Goal: Task Accomplishment & Management: Manage account settings

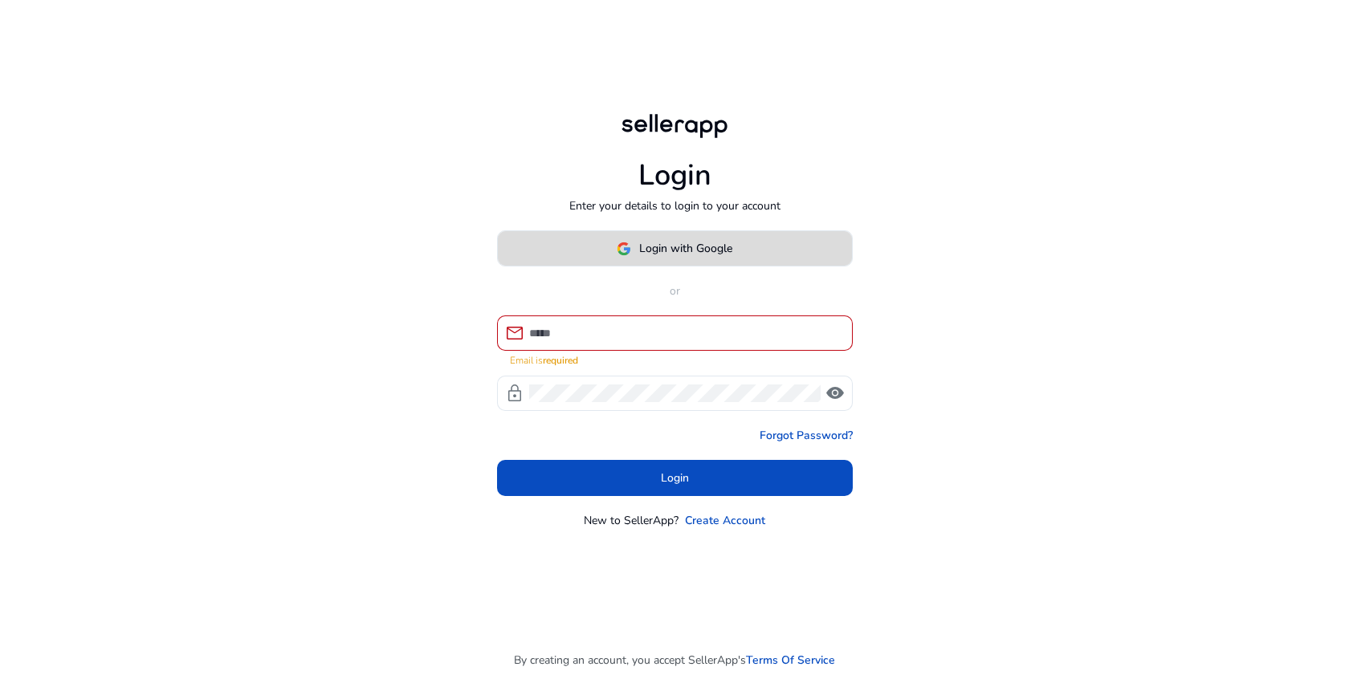
click at [652, 268] on span at bounding box center [675, 249] width 354 height 39
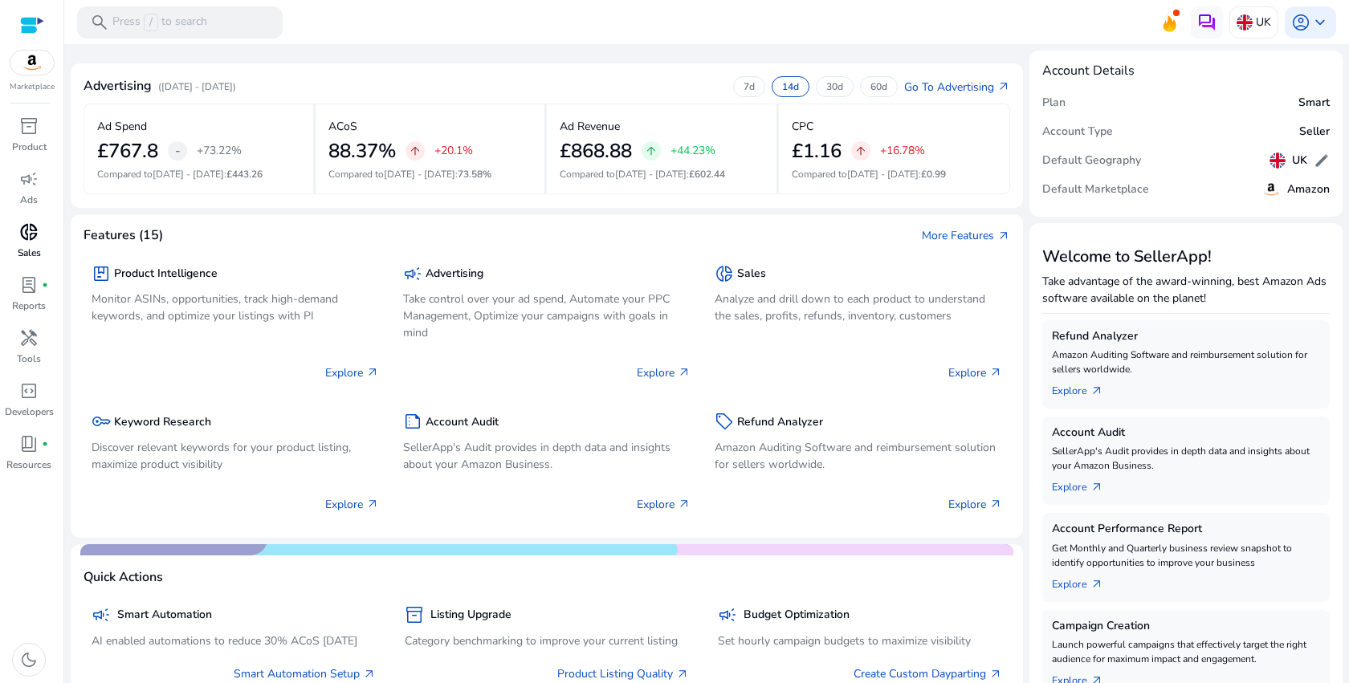
click at [19, 234] on span "donut_small" at bounding box center [28, 231] width 19 height 19
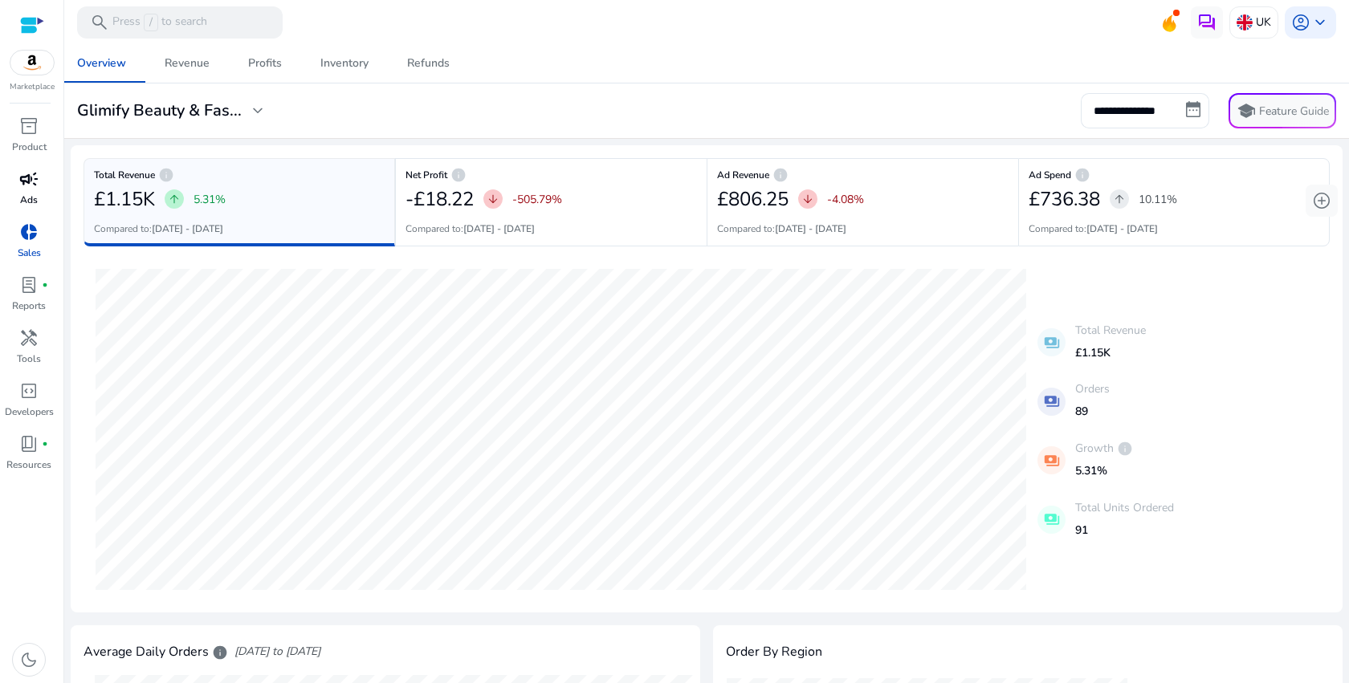
click at [41, 178] on div "campaign" at bounding box center [28, 179] width 45 height 26
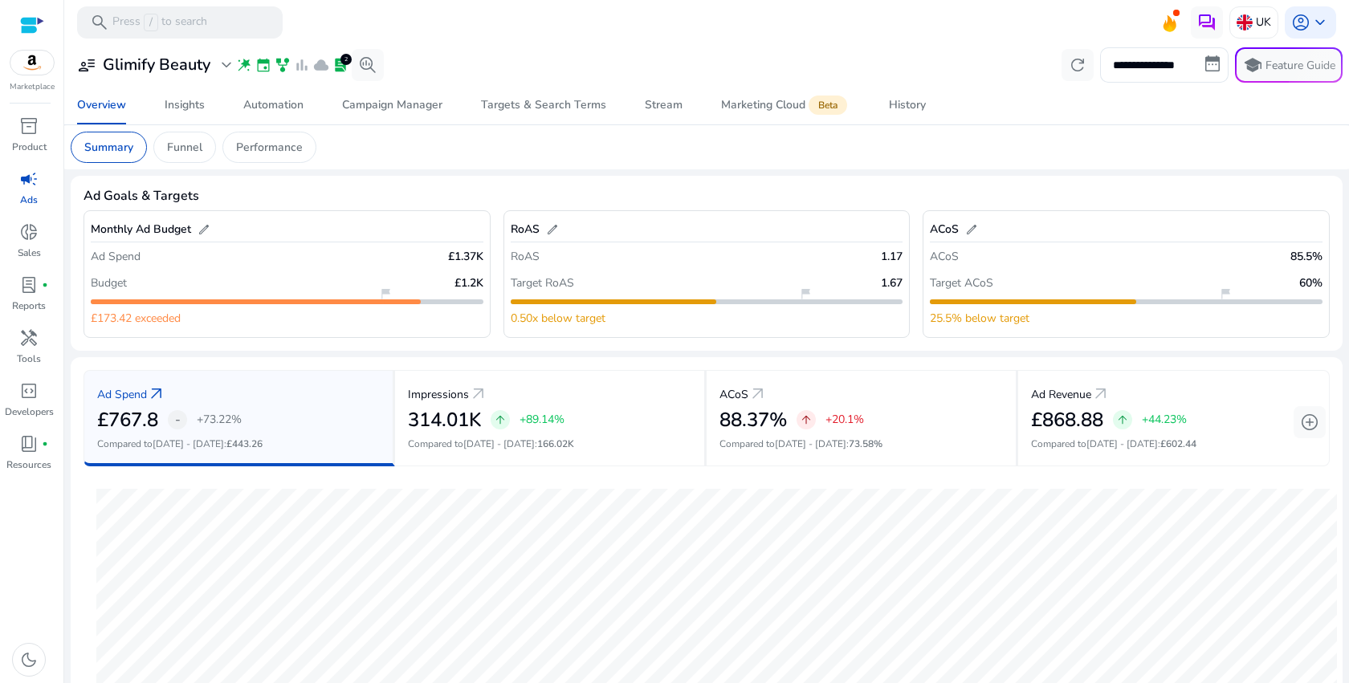
click at [1125, 303] on div "flag_2" at bounding box center [1033, 301] width 206 height 5
click at [1219, 299] on span "flag_2" at bounding box center [1224, 293] width 13 height 13
drag, startPoint x: 1218, startPoint y: 299, endPoint x: 1092, endPoint y: 299, distance: 126.0
click at [1092, 299] on div "flag_2" at bounding box center [1033, 301] width 206 height 5
click at [1195, 358] on mat-card "Ad Spend arrow_outward £767.8 - +73.22% Compared to [DATE] - [DATE] : £443.26 I…" at bounding box center [706, 614] width 1271 height 515
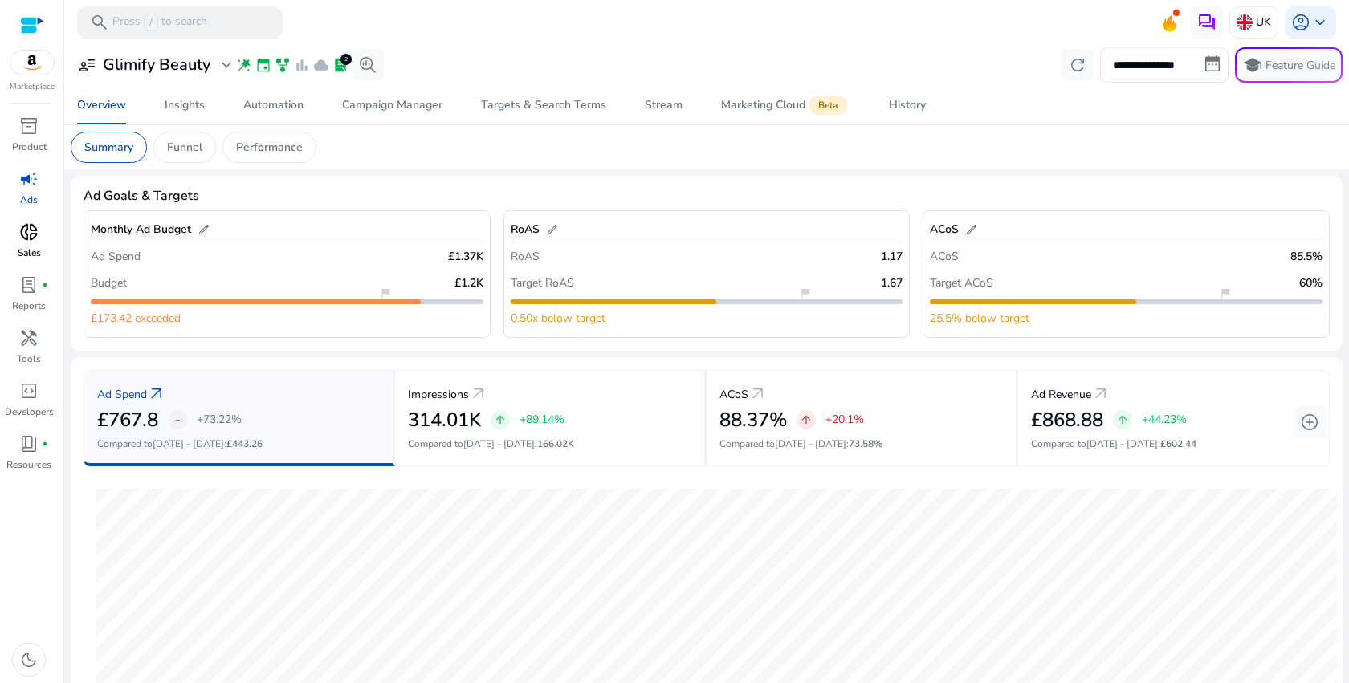
click at [23, 233] on span "donut_small" at bounding box center [28, 231] width 19 height 19
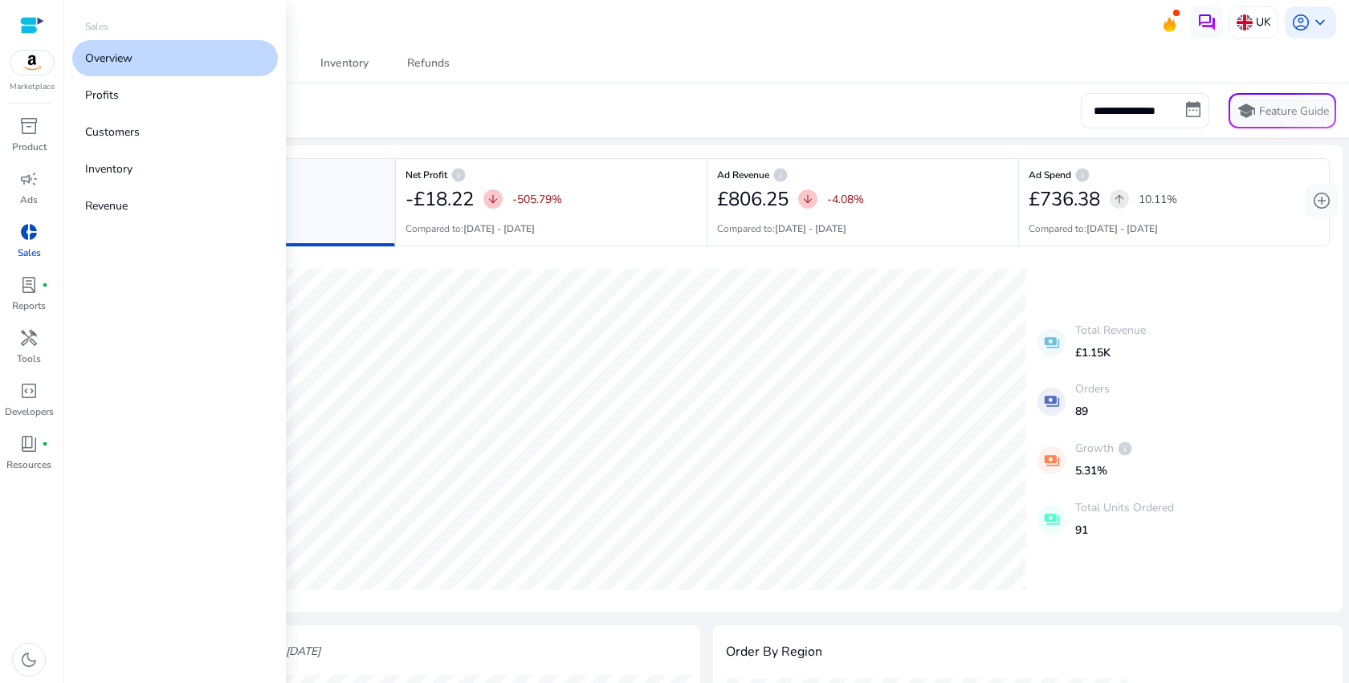
click at [38, 56] on img at bounding box center [31, 63] width 43 height 24
click at [120, 49] on p "Amazon" at bounding box center [131, 52] width 41 height 19
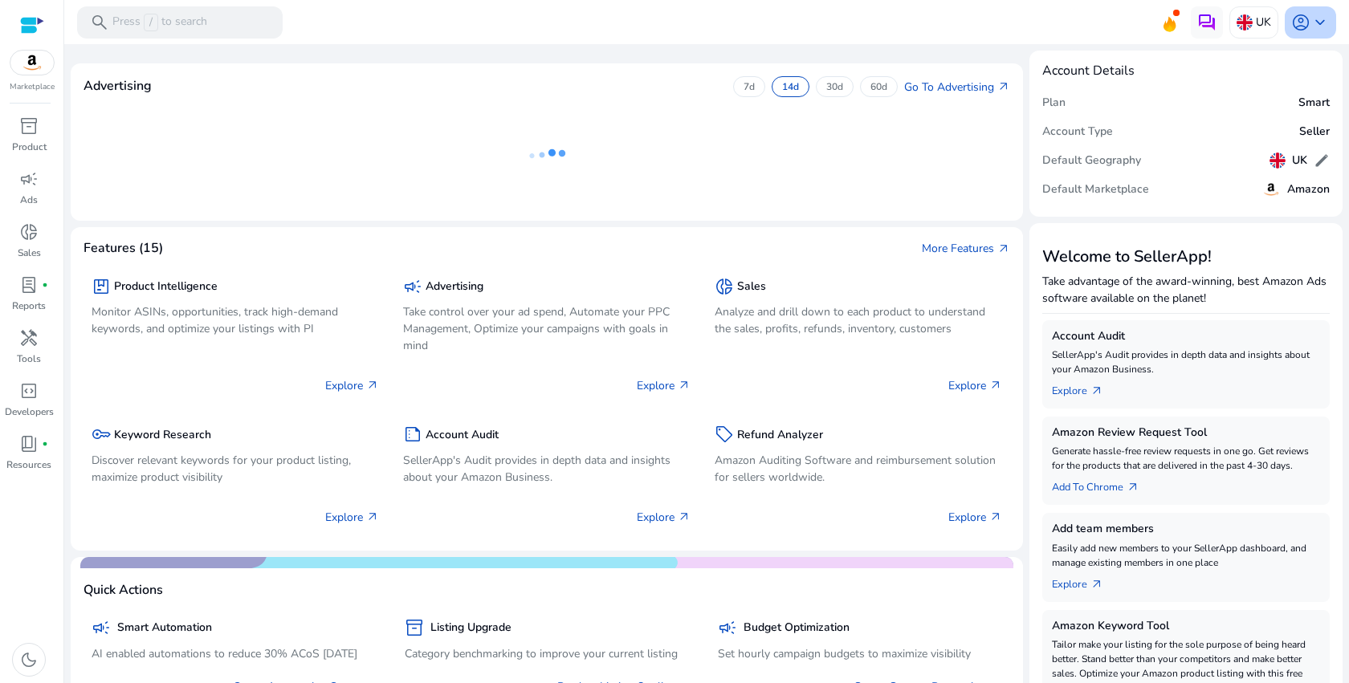
click at [1310, 31] on span "keyboard_arrow_down" at bounding box center [1319, 22] width 19 height 19
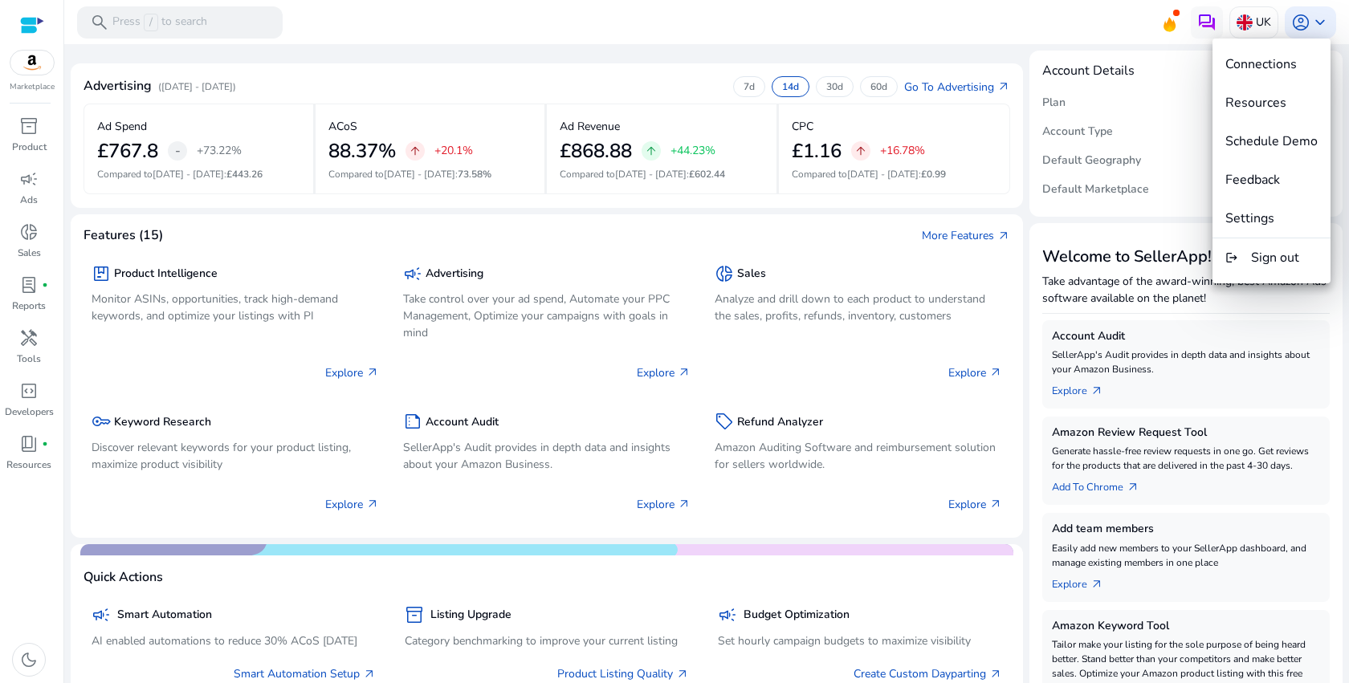
click at [1299, 55] on span "Connections" at bounding box center [1271, 64] width 92 height 18
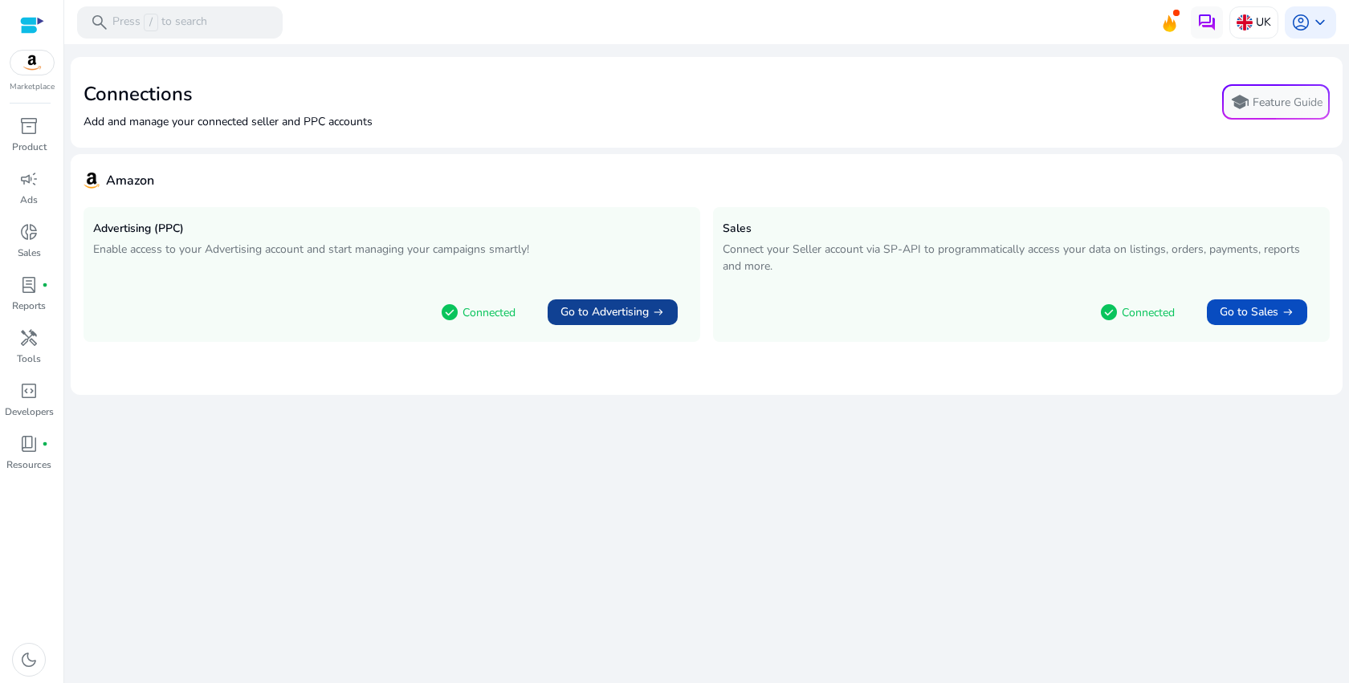
click at [617, 301] on span at bounding box center [612, 312] width 130 height 39
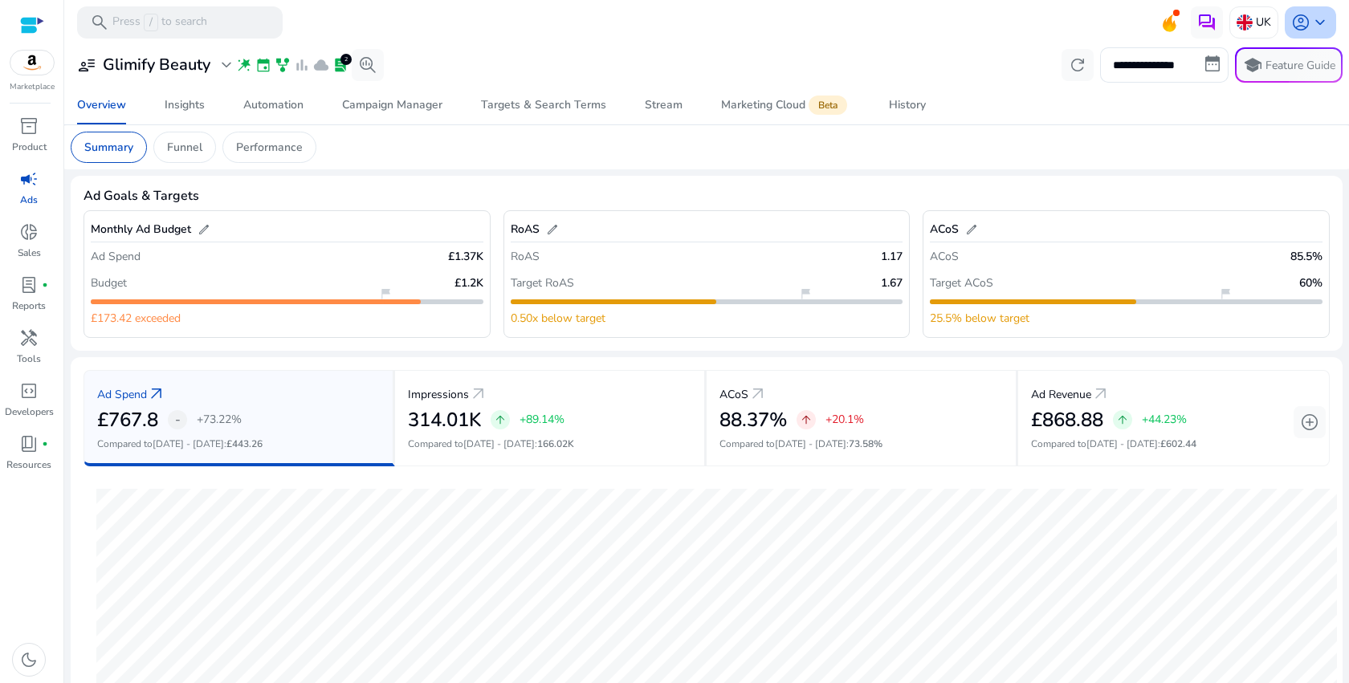
click at [1310, 29] on span "keyboard_arrow_down" at bounding box center [1319, 22] width 19 height 19
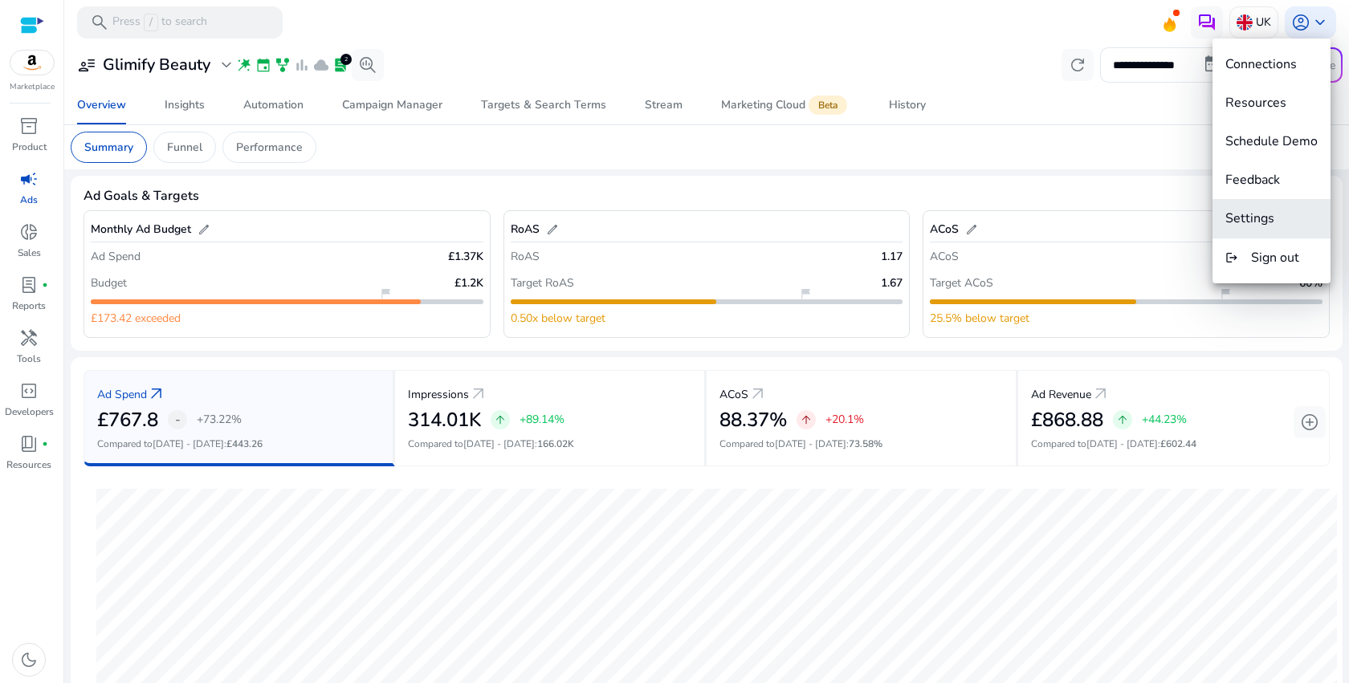
click at [1282, 231] on button "Settings" at bounding box center [1271, 218] width 118 height 39
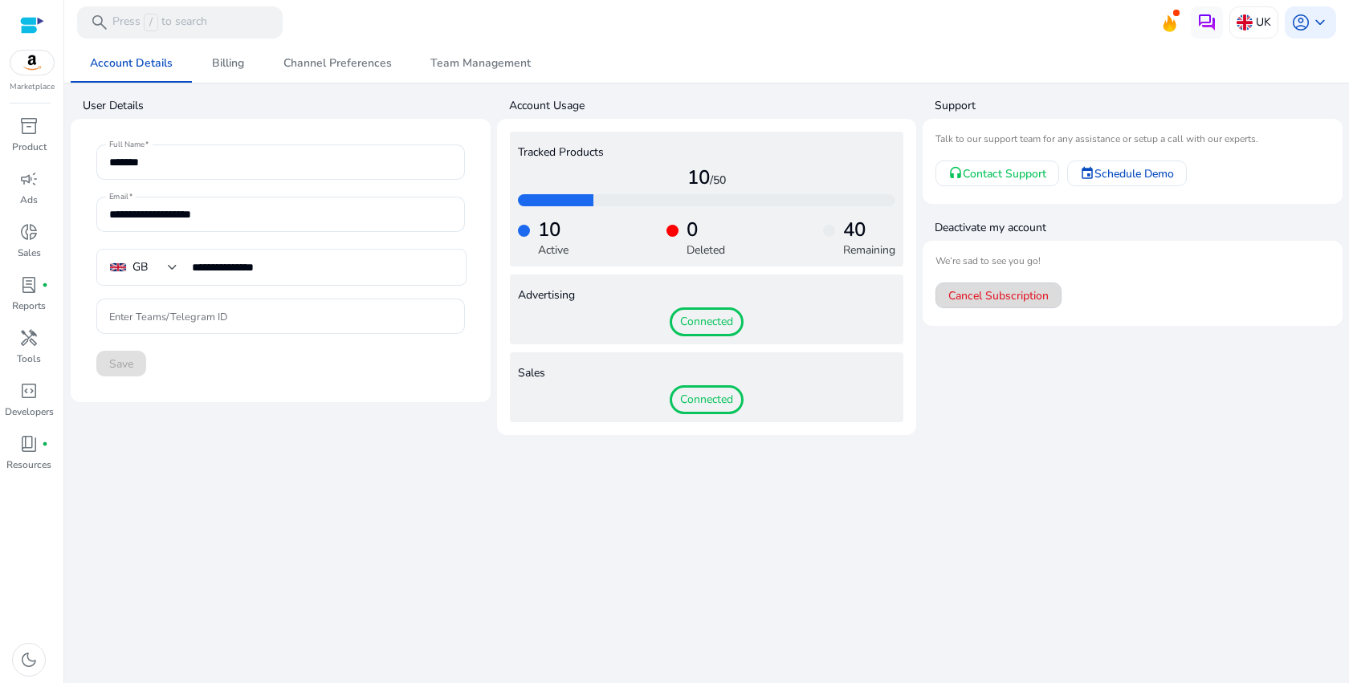
click at [1007, 292] on span "Cancel Subscription" at bounding box center [998, 295] width 100 height 17
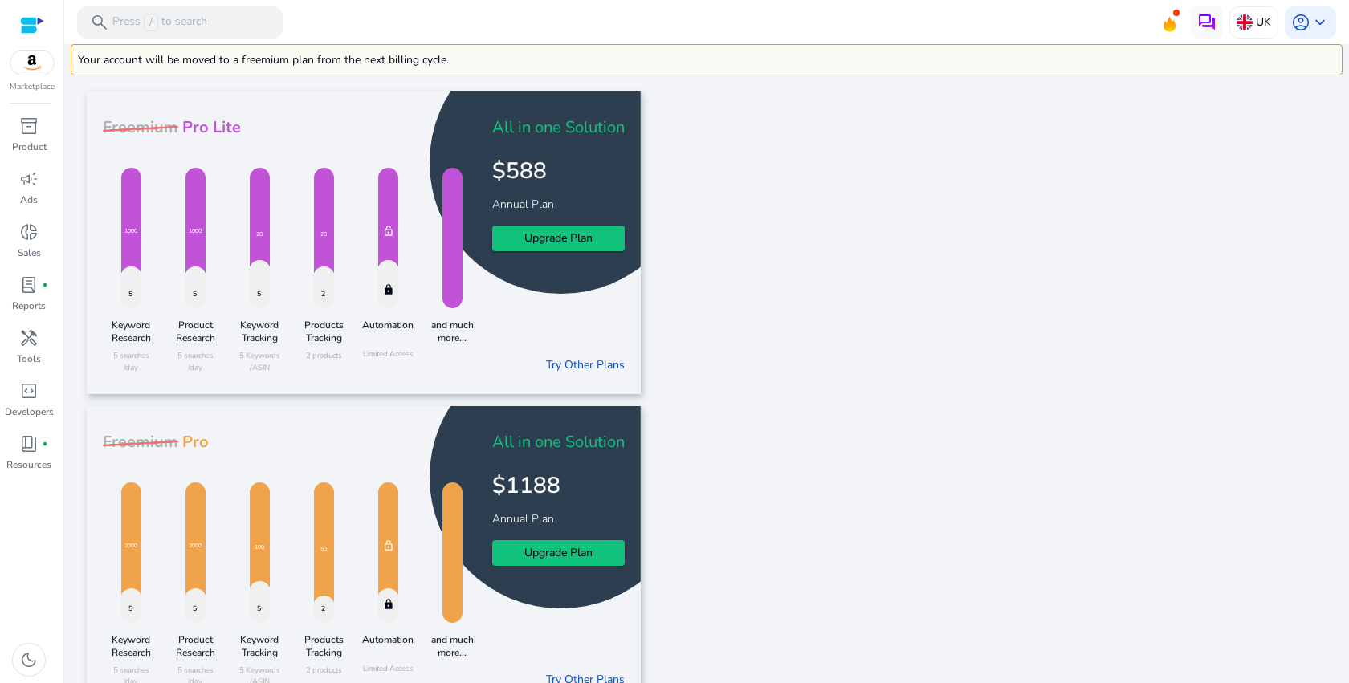
scroll to position [237, 0]
